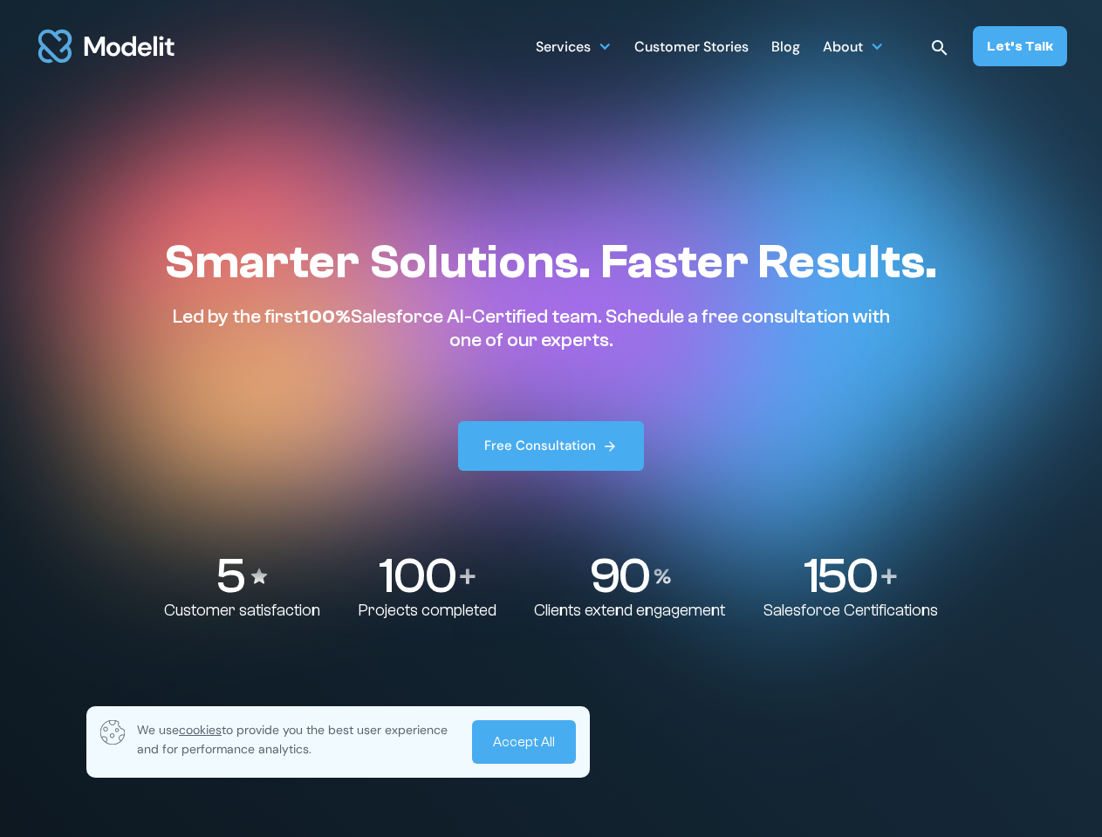
click at [802, 46] on div "Services SERVICES Salesforce implementation & consulting Salesforce AppExchange…" at bounding box center [801, 46] width 531 height 40
click at [574, 45] on div "Services" at bounding box center [563, 48] width 55 height 34
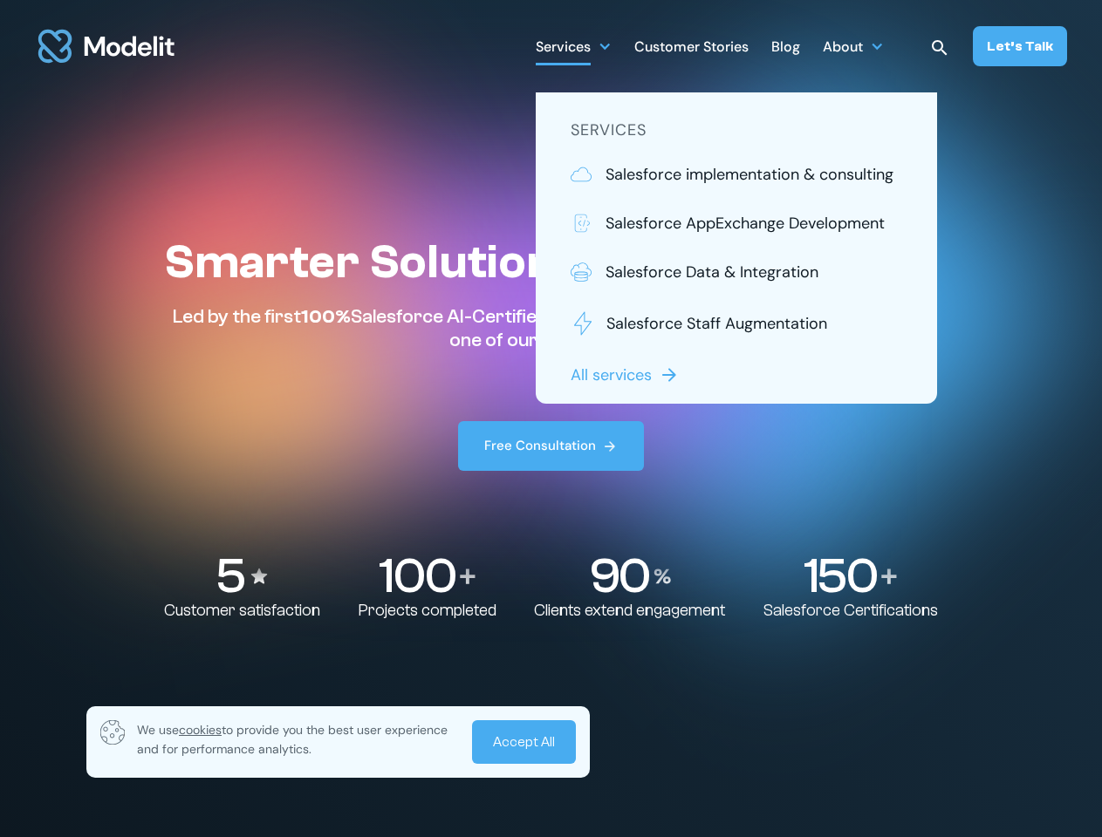
click at [853, 45] on div "About" at bounding box center [843, 48] width 40 height 34
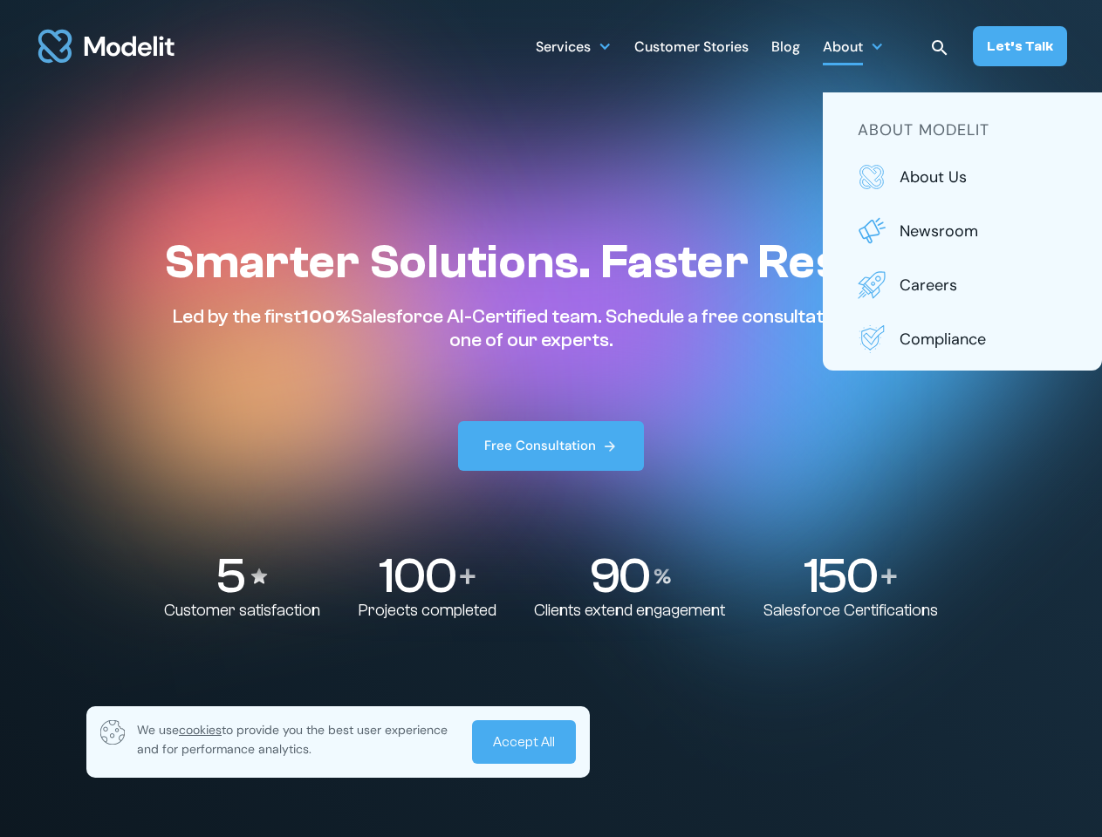
click at [939, 46] on img at bounding box center [939, 48] width 21 height 21
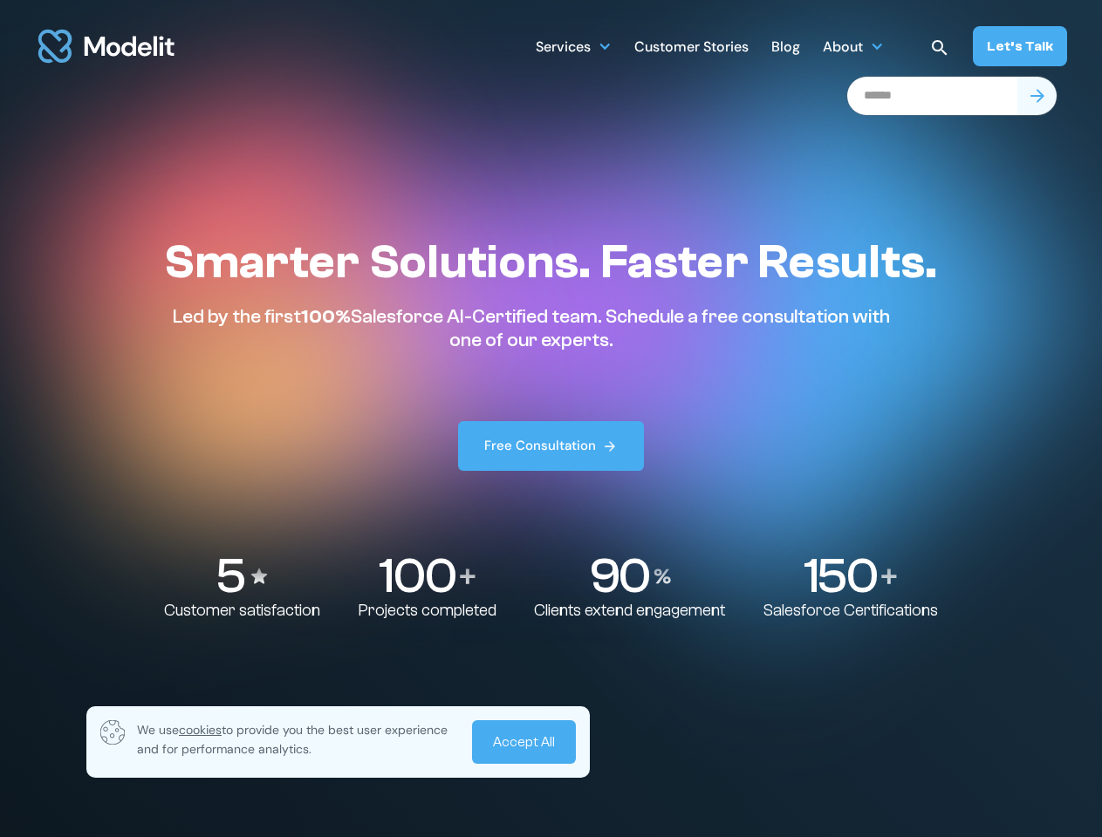
click at [338, 742] on p "We use cookies to provide you the best user experience and for performance anal…" at bounding box center [298, 739] width 323 height 38
click at [523, 742] on link "Accept All" at bounding box center [524, 742] width 104 height 44
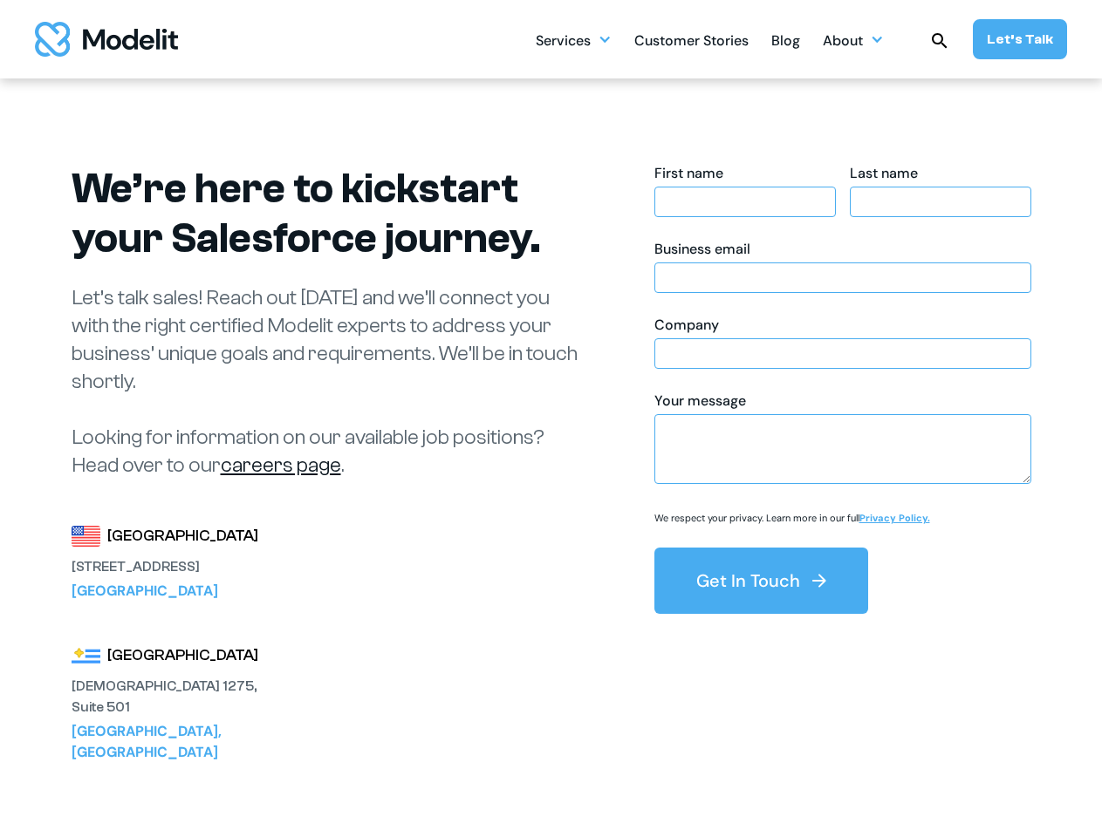
click at [802, 39] on div "Services SERVICES Salesforce implementation & consulting Salesforce AppExchange…" at bounding box center [801, 39] width 531 height 40
click at [574, 39] on div "Services" at bounding box center [563, 42] width 55 height 34
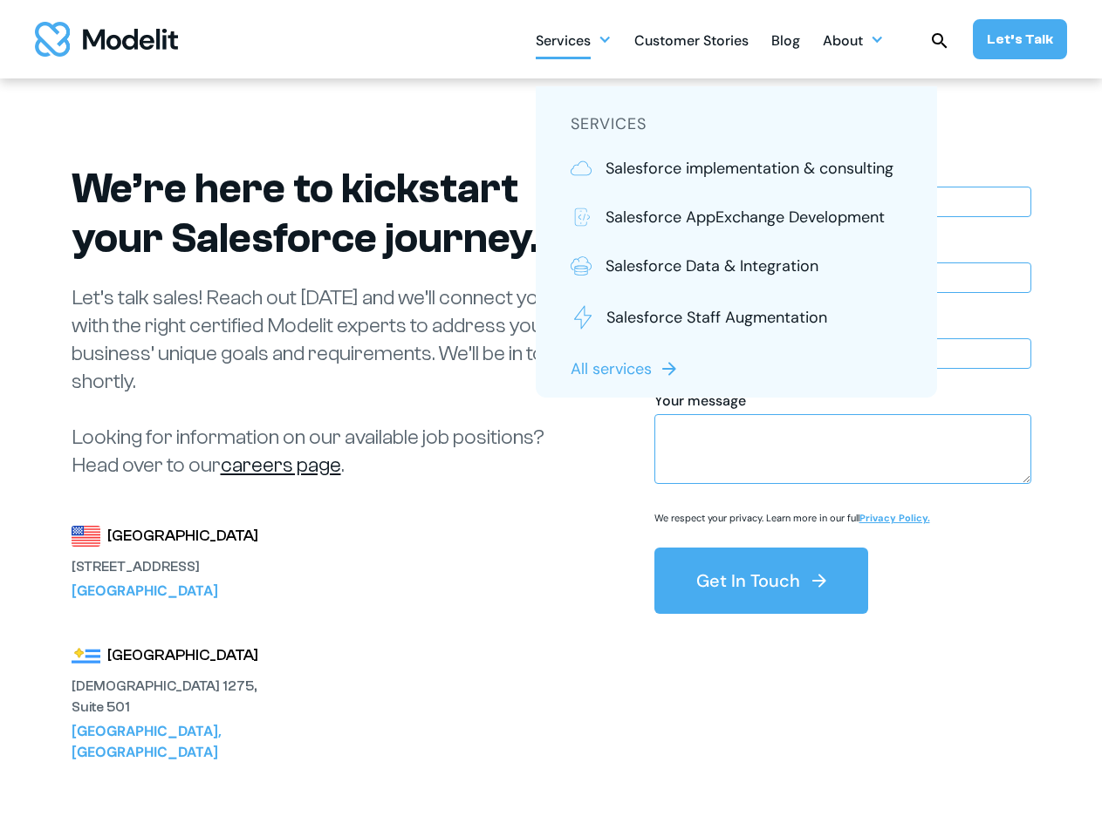
click at [853, 39] on div "About" at bounding box center [843, 42] width 40 height 34
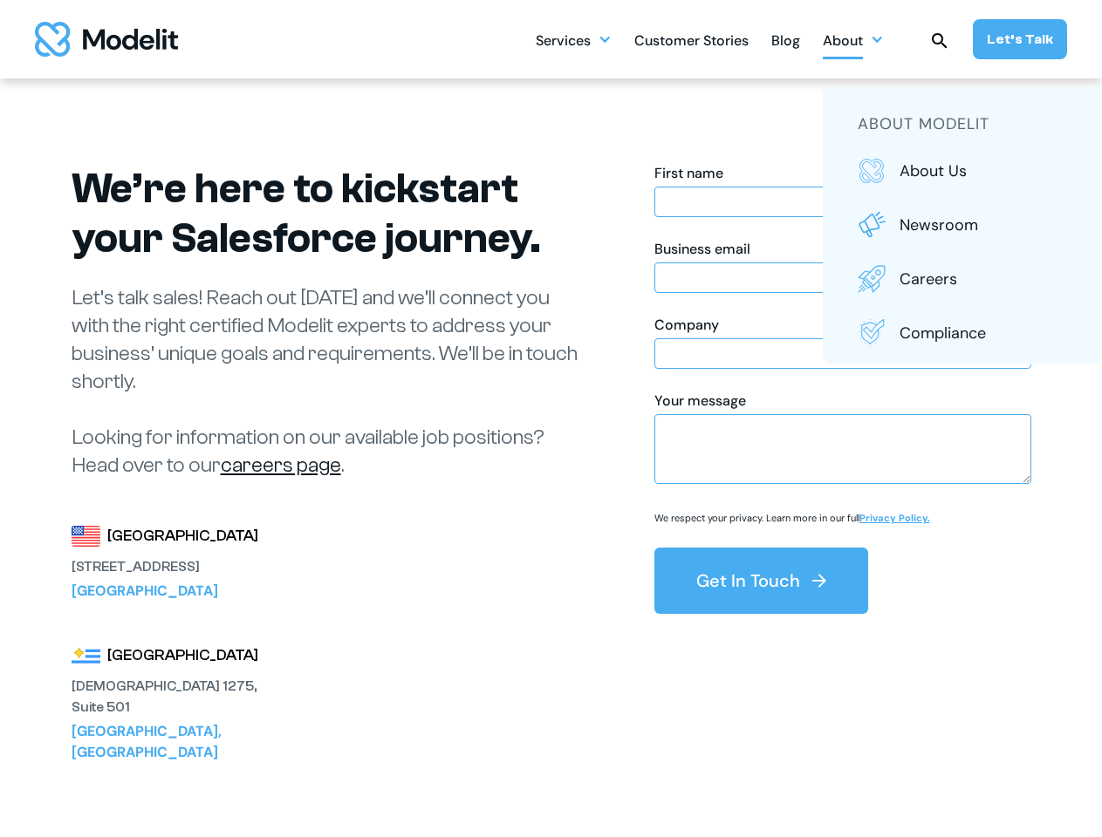
click at [939, 39] on img at bounding box center [939, 41] width 21 height 21
